Goal: Navigation & Orientation: Find specific page/section

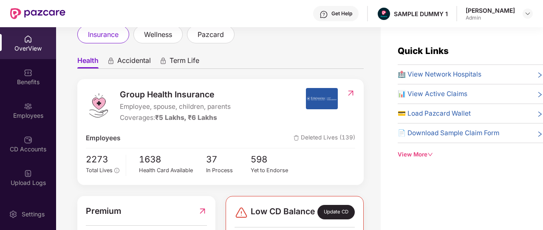
scroll to position [10, 0]
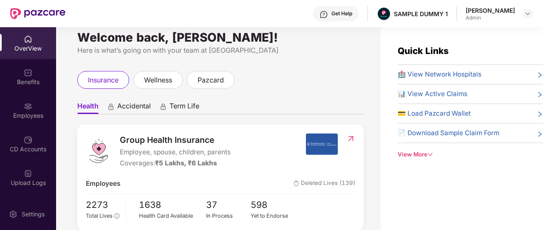
click at [327, 17] on div "Get Help" at bounding box center [336, 13] width 46 height 15
click at [263, 79] on div "insurance wellness pazcard" at bounding box center [220, 80] width 287 height 18
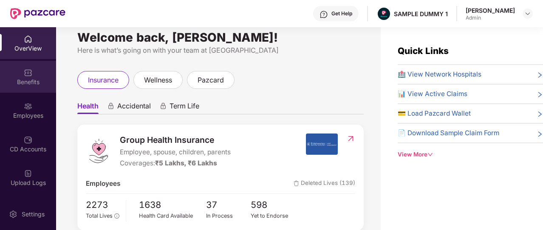
click at [43, 80] on div "Benefits" at bounding box center [28, 82] width 56 height 9
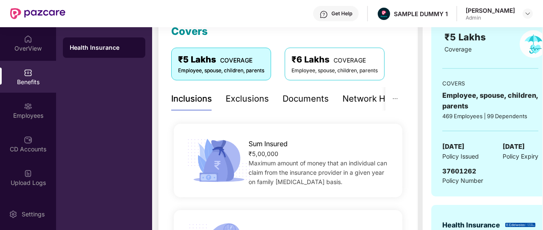
scroll to position [117, 0]
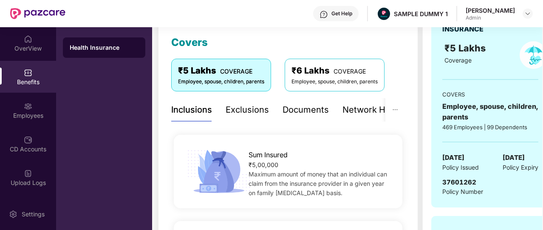
click at [250, 118] on div "Exclusions" at bounding box center [247, 109] width 43 height 23
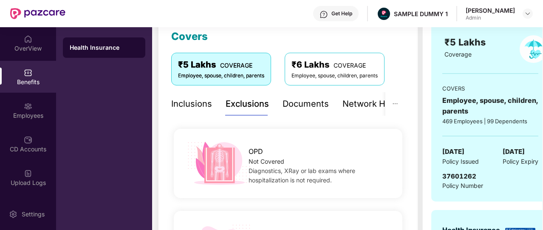
scroll to position [122, 0]
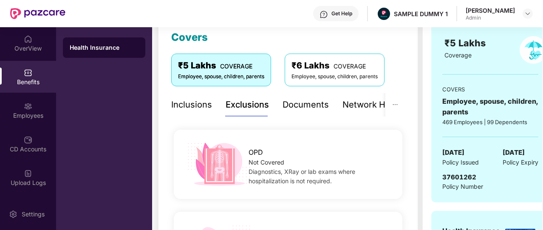
click at [303, 105] on div "Documents" at bounding box center [306, 104] width 46 height 13
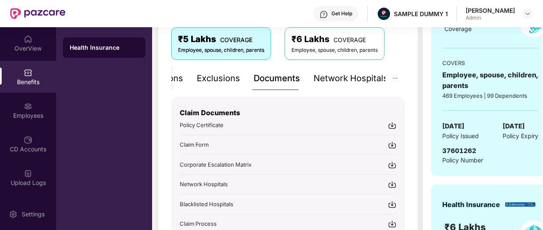
scroll to position [145, 0]
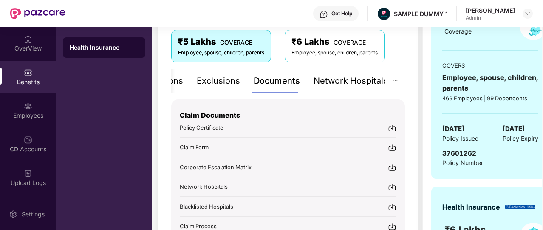
click at [330, 92] on div "Network Hospitals" at bounding box center [351, 80] width 74 height 23
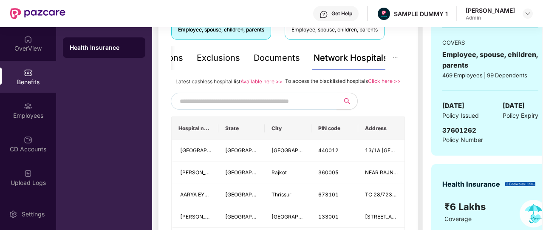
scroll to position [168, 0]
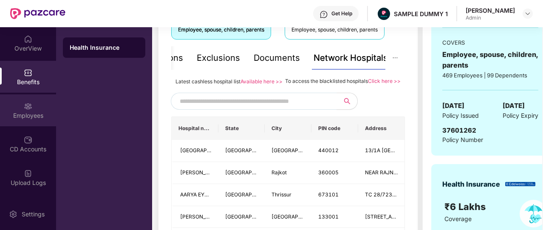
click at [28, 103] on img at bounding box center [28, 106] width 9 height 9
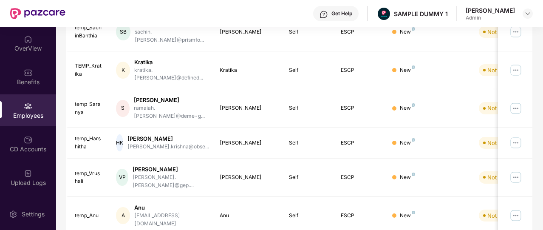
scroll to position [0, 0]
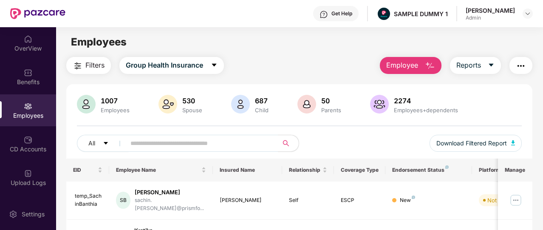
click at [405, 67] on span "Employee" at bounding box center [403, 65] width 32 height 11
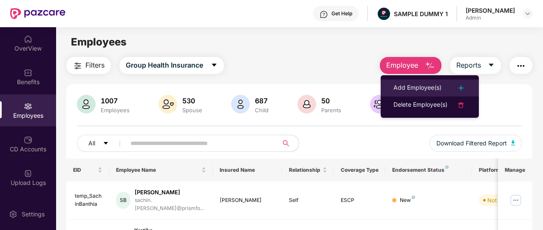
click at [418, 86] on div "Add Employee(s)" at bounding box center [418, 88] width 48 height 10
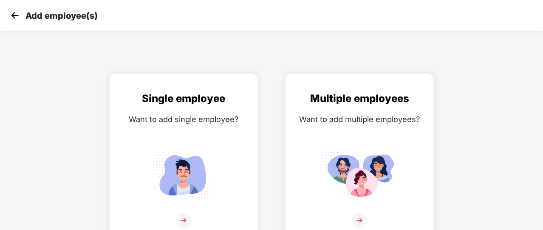
scroll to position [10, 0]
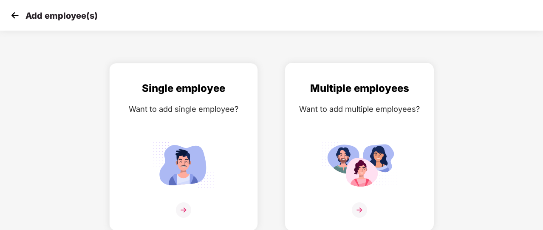
click at [361, 201] on div "Multiple employees Want to add multiple employees?" at bounding box center [359, 154] width 131 height 148
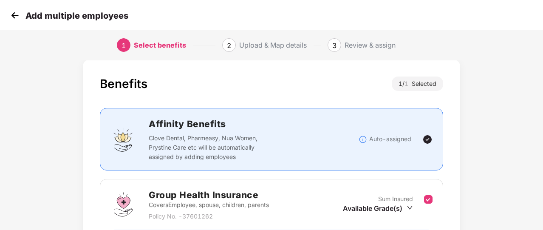
scroll to position [112, 0]
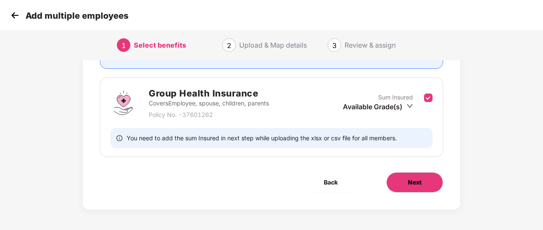
click at [400, 185] on button "Next" at bounding box center [415, 182] width 57 height 20
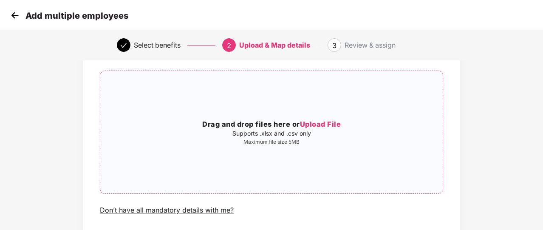
scroll to position [16, 0]
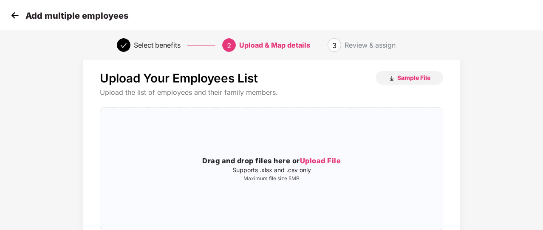
click at [14, 19] on img at bounding box center [15, 15] width 13 height 13
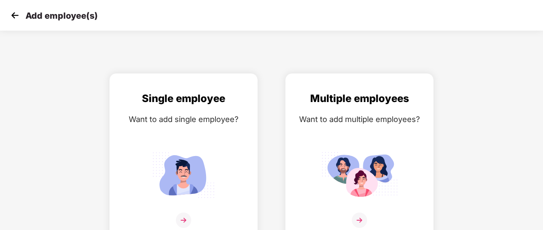
click at [14, 19] on img at bounding box center [15, 15] width 13 height 13
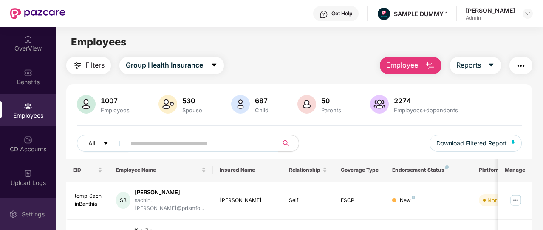
click at [39, 219] on div "Settings" at bounding box center [28, 214] width 56 height 32
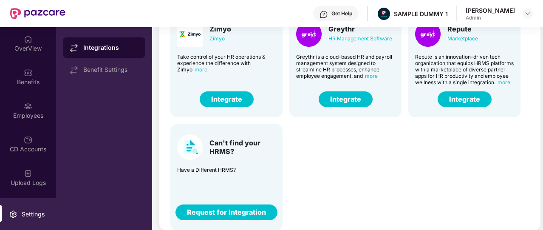
scroll to position [76, 0]
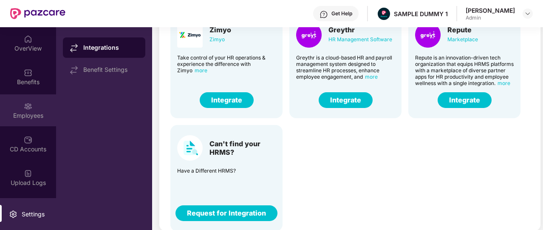
click at [15, 97] on div "Employees" at bounding box center [28, 110] width 56 height 32
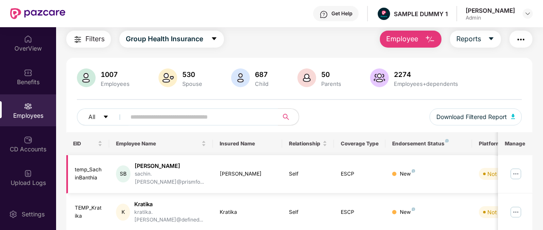
scroll to position [14, 0]
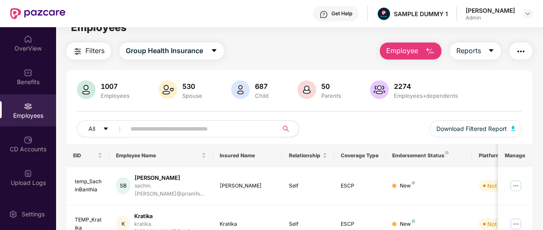
click at [413, 55] on span "Employee" at bounding box center [403, 51] width 32 height 11
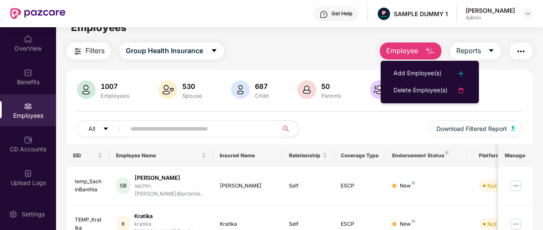
click at [322, 48] on div "Filters Group Health Insurance Employee Reports" at bounding box center [299, 51] width 467 height 17
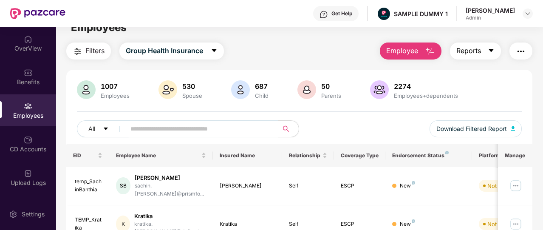
click at [496, 46] on button "Reports" at bounding box center [475, 51] width 51 height 17
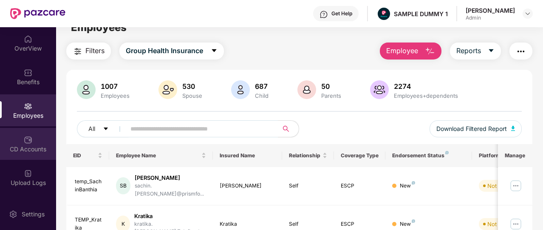
click at [28, 152] on div "CD Accounts" at bounding box center [28, 149] width 56 height 9
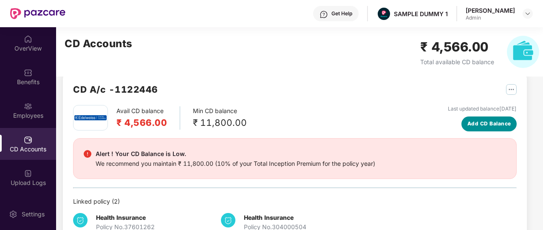
click at [484, 118] on button "Add CD Balance" at bounding box center [489, 124] width 55 height 15
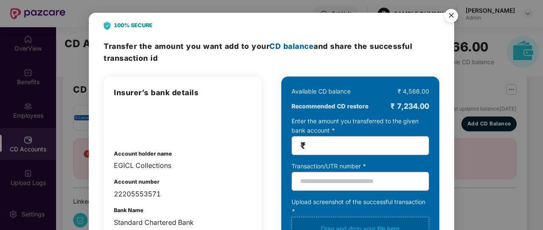
click at [454, 16] on img "Close" at bounding box center [452, 17] width 24 height 24
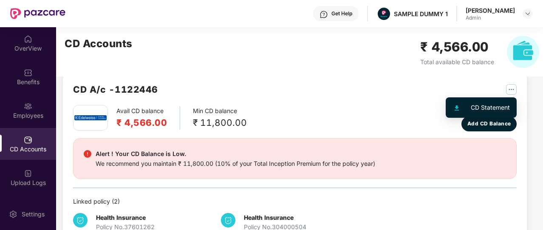
click at [509, 91] on img "button" at bounding box center [511, 89] width 11 height 11
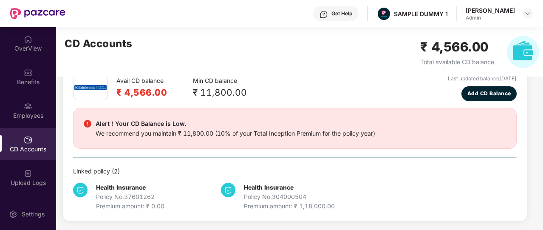
scroll to position [45, 0]
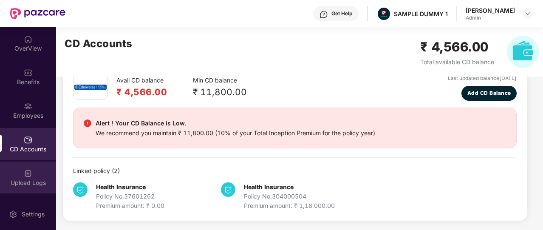
click at [26, 181] on div "Upload Logs" at bounding box center [28, 183] width 56 height 9
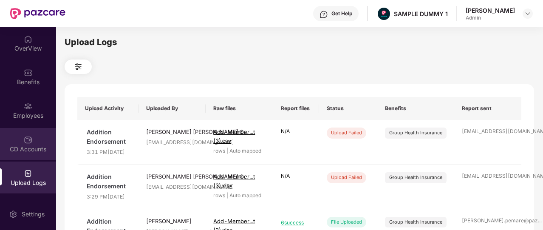
click at [18, 143] on div "CD Accounts" at bounding box center [28, 144] width 56 height 32
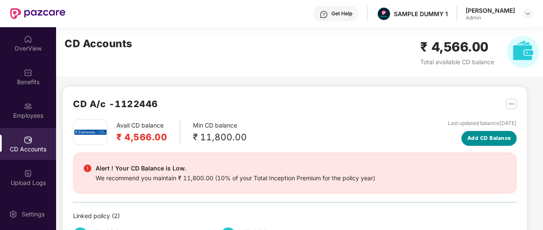
click at [478, 141] on span "Add CD Balance" at bounding box center [490, 138] width 44 height 8
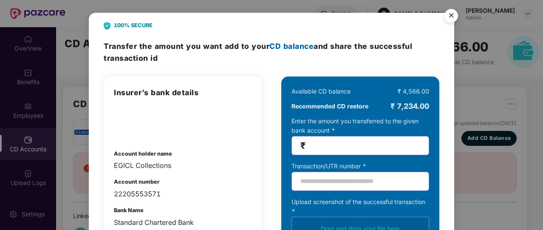
click at [447, 21] on img "Close" at bounding box center [452, 17] width 24 height 24
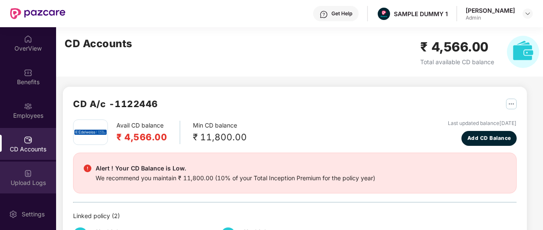
click at [16, 170] on div "Upload Logs" at bounding box center [28, 178] width 56 height 32
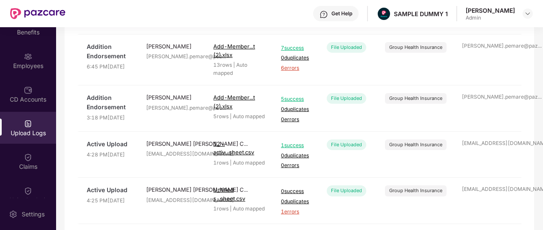
scroll to position [50, 0]
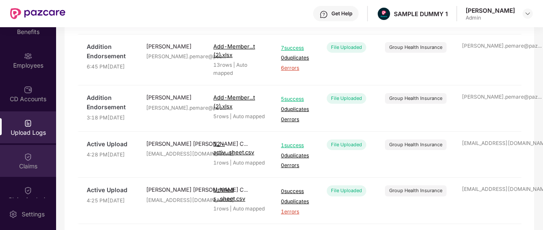
click at [28, 175] on div "Claims" at bounding box center [28, 161] width 56 height 32
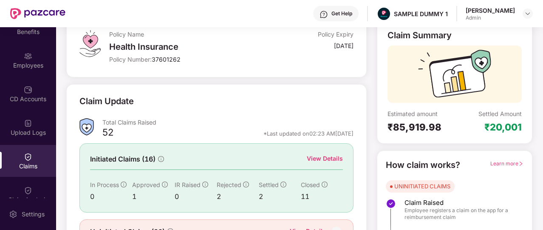
scroll to position [102, 0]
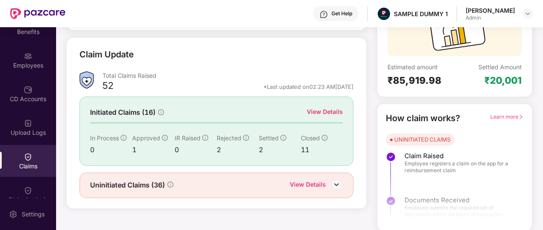
click at [330, 112] on div "View Details" at bounding box center [325, 111] width 36 height 9
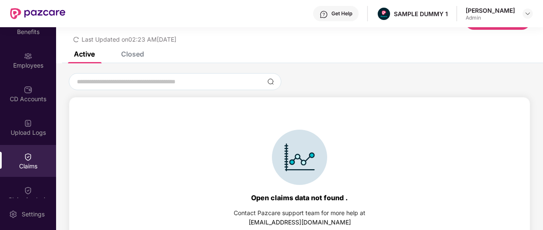
scroll to position [39, 0]
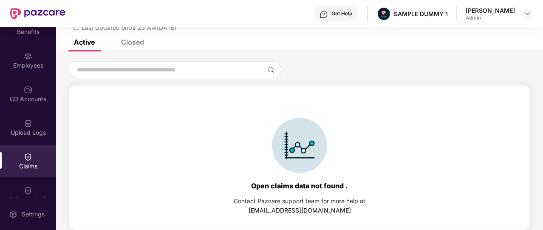
click at [131, 44] on div "Closed" at bounding box center [132, 42] width 23 height 9
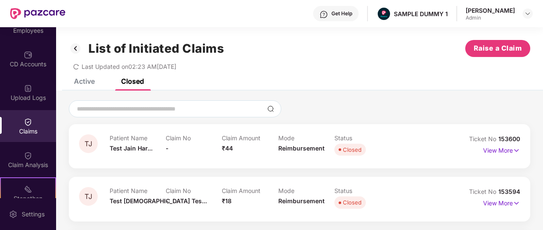
scroll to position [85, 0]
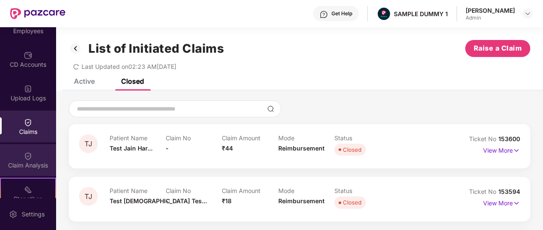
click at [26, 159] on img at bounding box center [28, 156] width 9 height 9
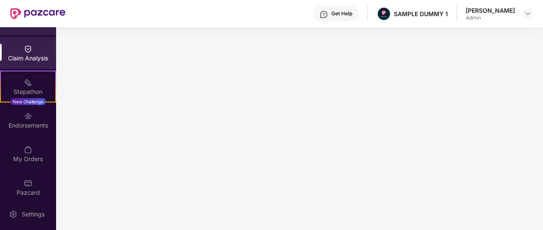
scroll to position [198, 0]
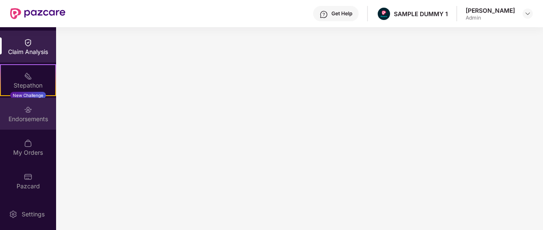
click at [43, 109] on div "Endorsements" at bounding box center [28, 114] width 56 height 32
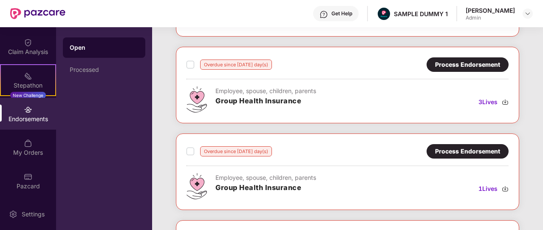
scroll to position [219, 0]
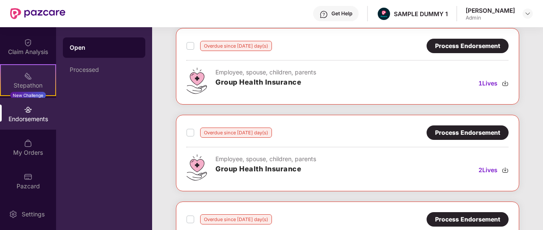
click at [35, 91] on div "Stepathon New Challenge" at bounding box center [28, 80] width 56 height 32
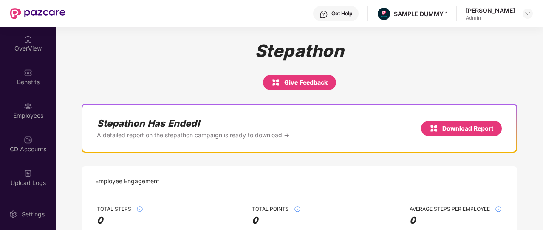
click at [526, 18] on div at bounding box center [528, 14] width 10 height 10
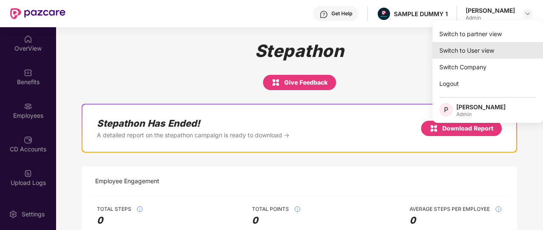
click at [490, 46] on div "Switch to User view" at bounding box center [488, 50] width 111 height 17
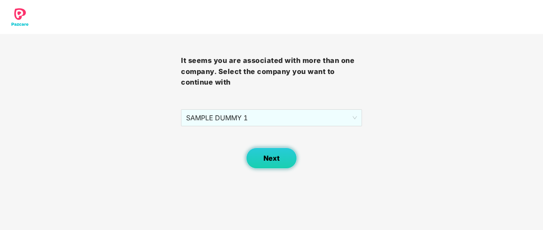
click at [252, 151] on button "Next" at bounding box center [271, 158] width 51 height 21
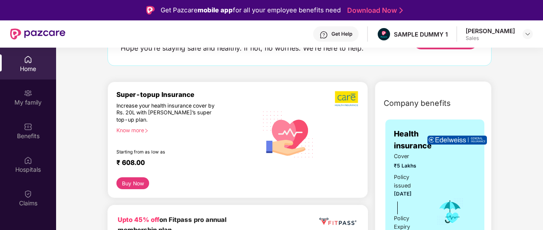
scroll to position [72, 0]
